Goal: Task Accomplishment & Management: Manage account settings

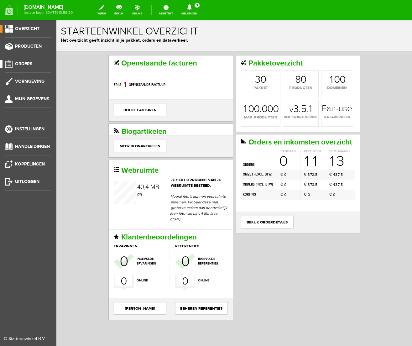
click at [29, 62] on span "Orders" at bounding box center [23, 63] width 17 height 5
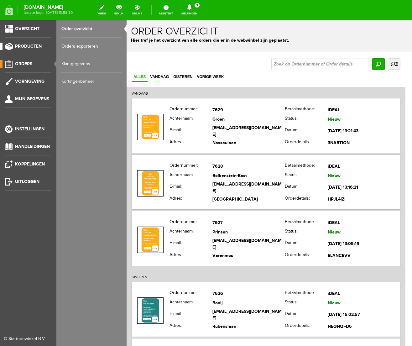
click at [29, 46] on span "Producten" at bounding box center [28, 46] width 27 height 5
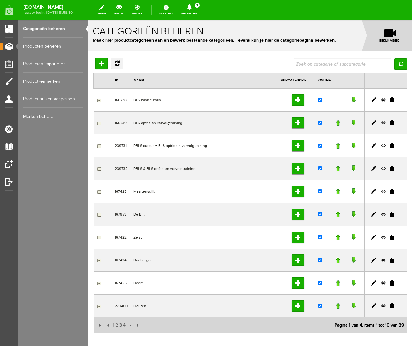
click at [53, 46] on link "Producten beheren" at bounding box center [53, 47] width 60 height 18
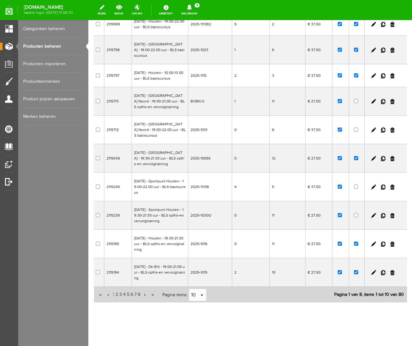
scroll to position [102, 0]
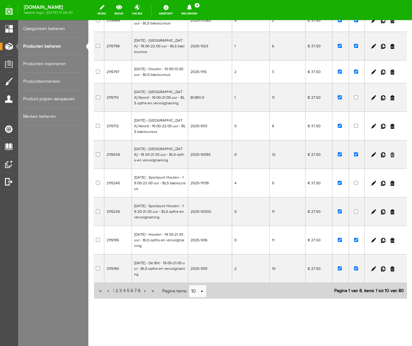
click at [393, 152] on link at bounding box center [392, 154] width 4 height 5
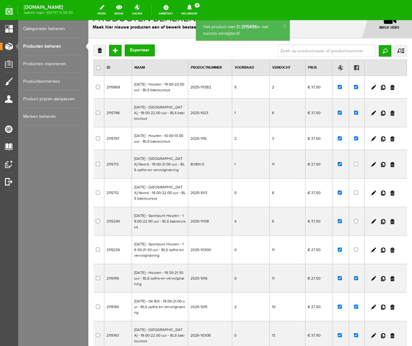
scroll to position [11, 0]
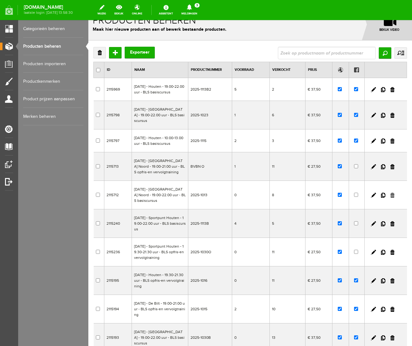
click at [391, 198] on link at bounding box center [392, 195] width 4 height 5
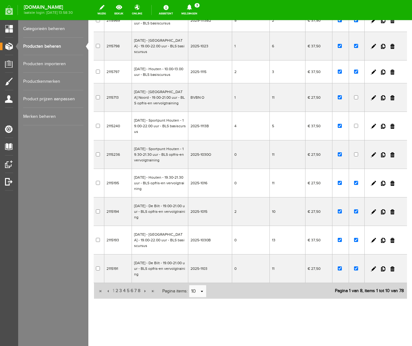
scroll to position [102, 0]
click at [117, 289] on span "2" at bounding box center [117, 290] width 4 height 13
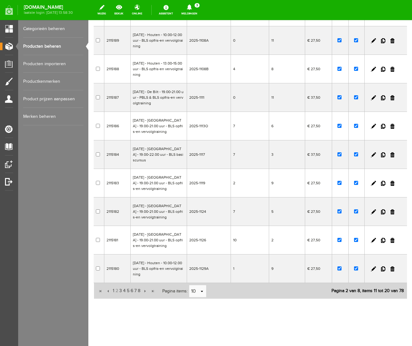
scroll to position [91, 0]
click at [374, 182] on link at bounding box center [373, 183] width 5 height 5
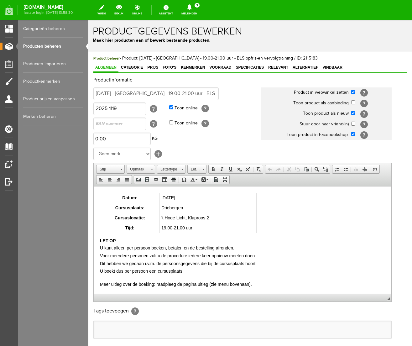
scroll to position [0, 0]
click at [229, 67] on span "Voorraad" at bounding box center [220, 67] width 26 height 4
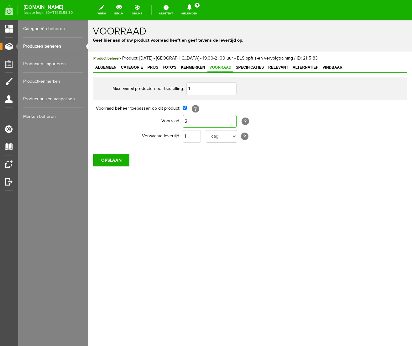
click at [228, 121] on input "2" at bounding box center [210, 121] width 54 height 13
type input "0"
drag, startPoint x: 236, startPoint y: 196, endPoint x: 109, endPoint y: 176, distance: 128.1
click at [235, 196] on div "Product beheer - Product: [DATE] - [GEOGRAPHIC_DATA] - 19.00-21.00 uur - BLS op…" at bounding box center [249, 131] width 323 height 161
click at [108, 163] on input "OPSLAAN" at bounding box center [111, 160] width 36 height 13
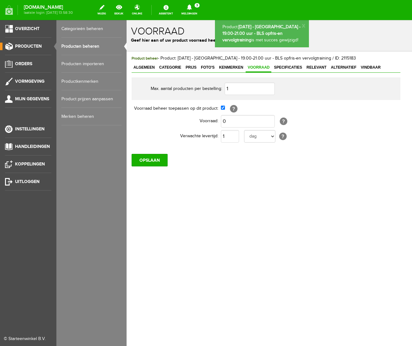
click at [75, 48] on link "Producten beheren" at bounding box center [91, 47] width 60 height 18
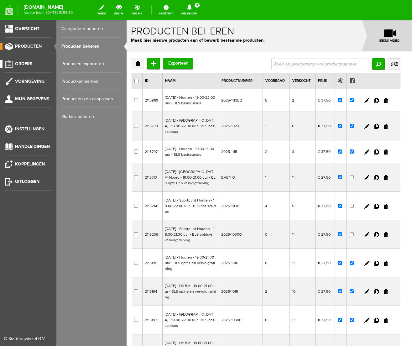
click at [24, 64] on span "Orders" at bounding box center [23, 63] width 17 height 5
